Goal: Contribute content

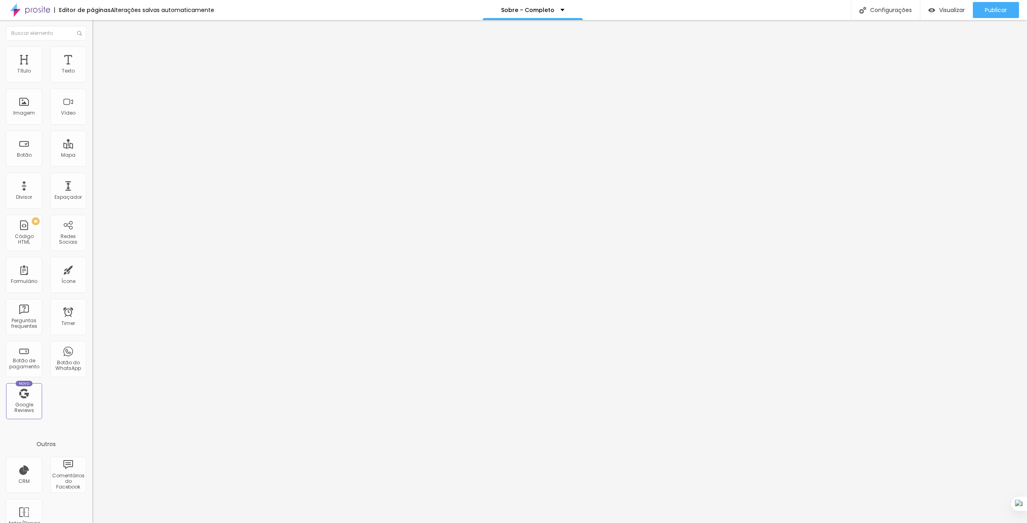
click at [92, 114] on img at bounding box center [95, 112] width 6 height 6
click at [92, 108] on img at bounding box center [95, 105] width 6 height 6
click at [92, 47] on li "Estilo" at bounding box center [138, 51] width 92 height 8
copy ul "Conteúdo Estilo"
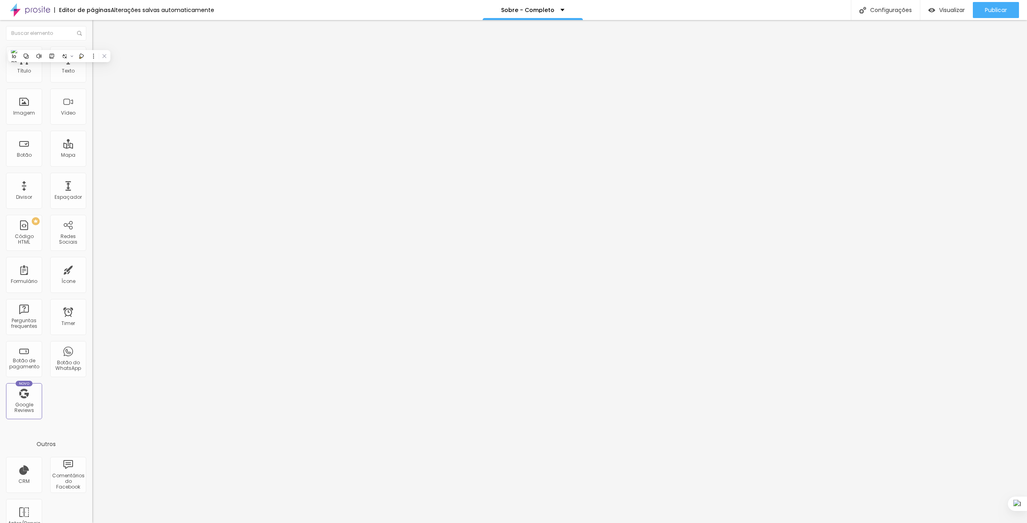
type input "95"
type input "90"
type input "95"
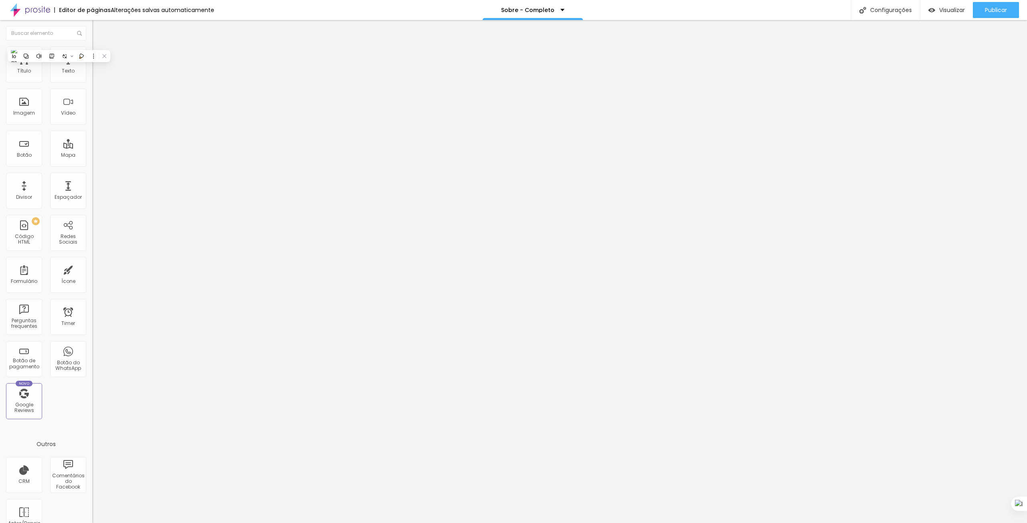
type input "95"
type input "100"
drag, startPoint x: 85, startPoint y: 85, endPoint x: 110, endPoint y: 97, distance: 27.6
click at [110, 82] on input "range" at bounding box center [118, 79] width 52 height 6
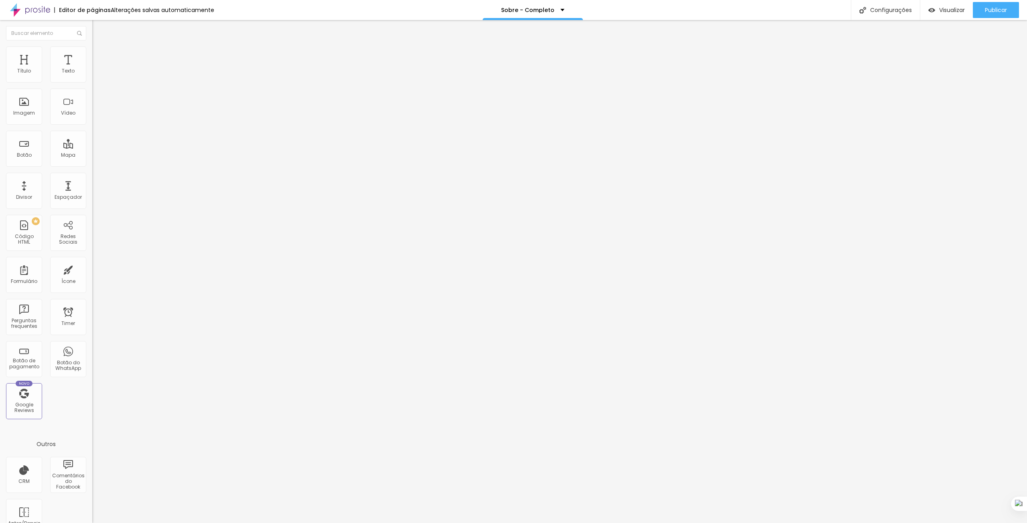
copy ul "Conteúdo Estilo"
click at [995, 8] on span "Publicar" at bounding box center [996, 10] width 22 height 6
click at [99, 47] on span "Conteúdo" at bounding box center [111, 44] width 25 height 7
click at [92, 32] on button "Editar Coluna" at bounding box center [138, 29] width 92 height 18
